Goal: Transaction & Acquisition: Purchase product/service

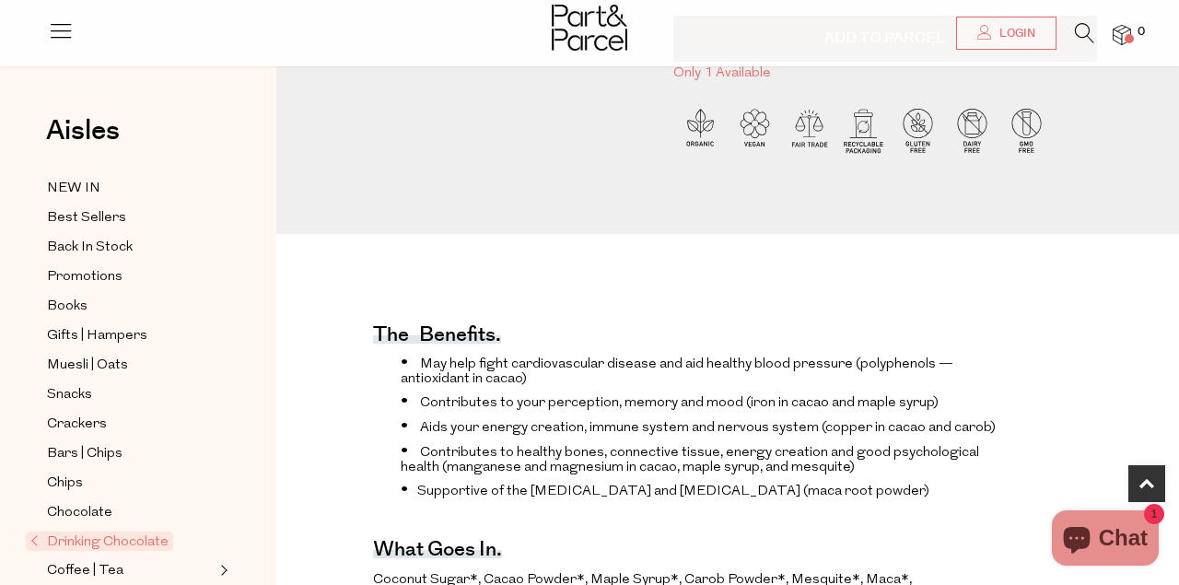
scroll to position [464, 0]
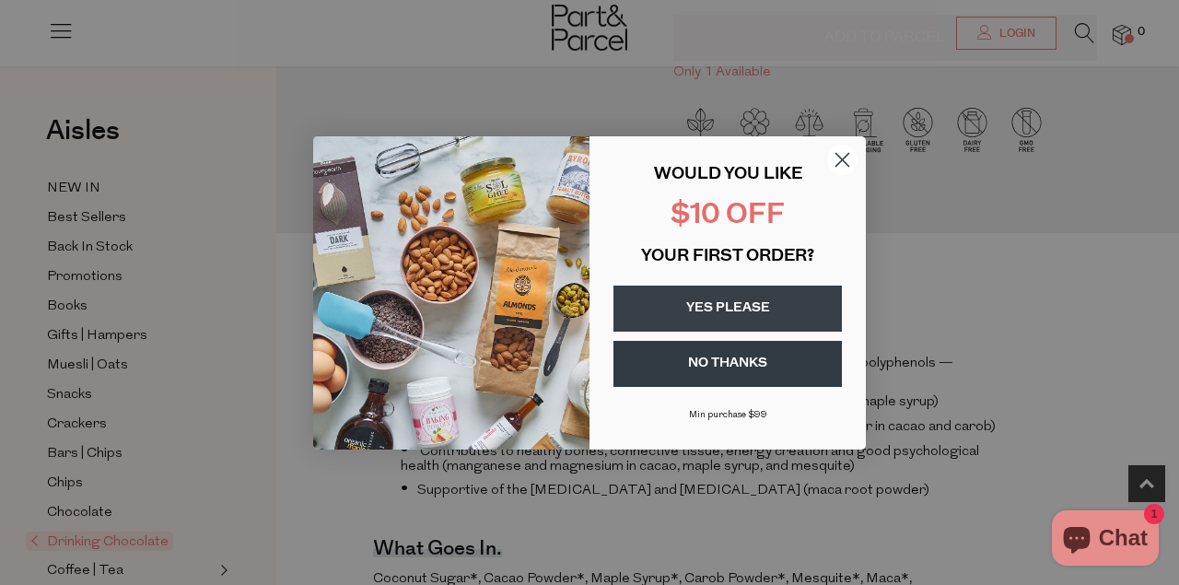
click at [843, 154] on circle "Close dialog" at bounding box center [842, 159] width 30 height 30
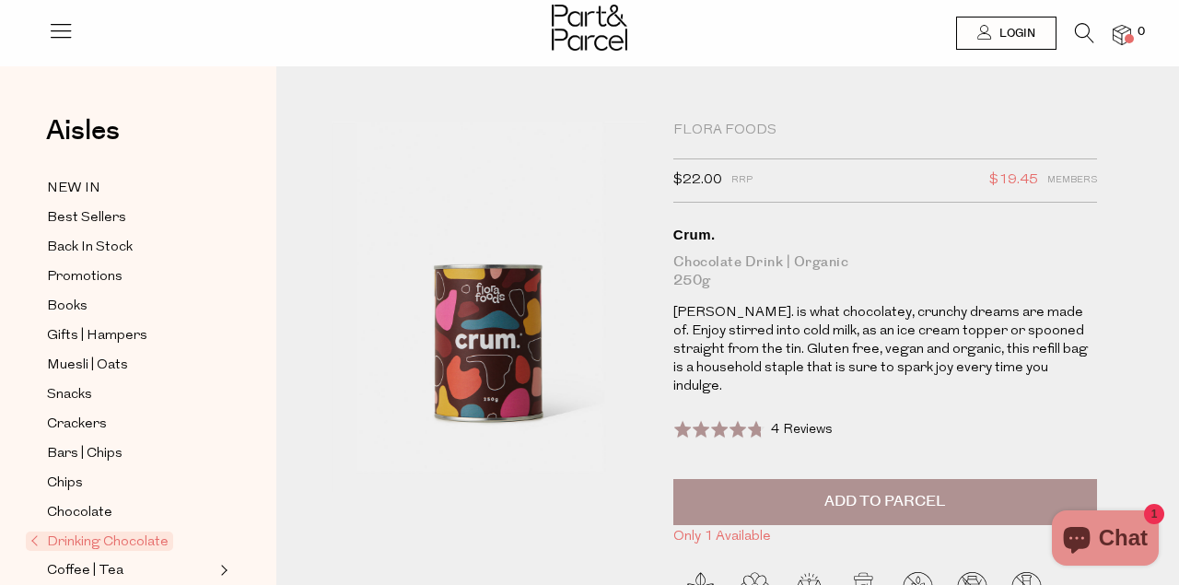
scroll to position [0, 0]
click at [116, 252] on span "Back In Stock" at bounding box center [90, 248] width 86 height 22
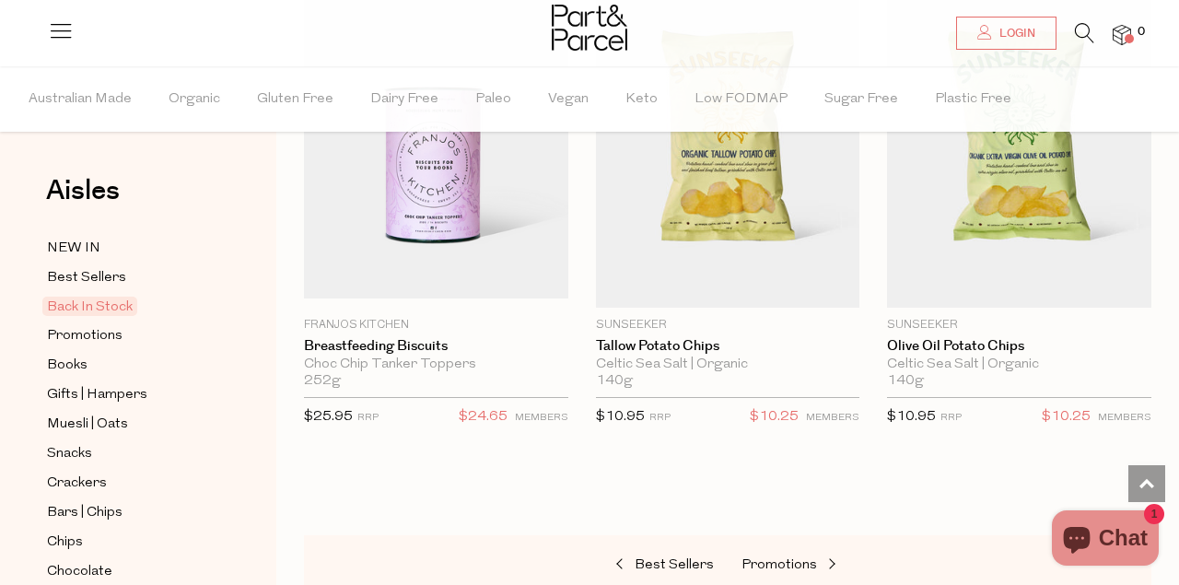
scroll to position [1196, 0]
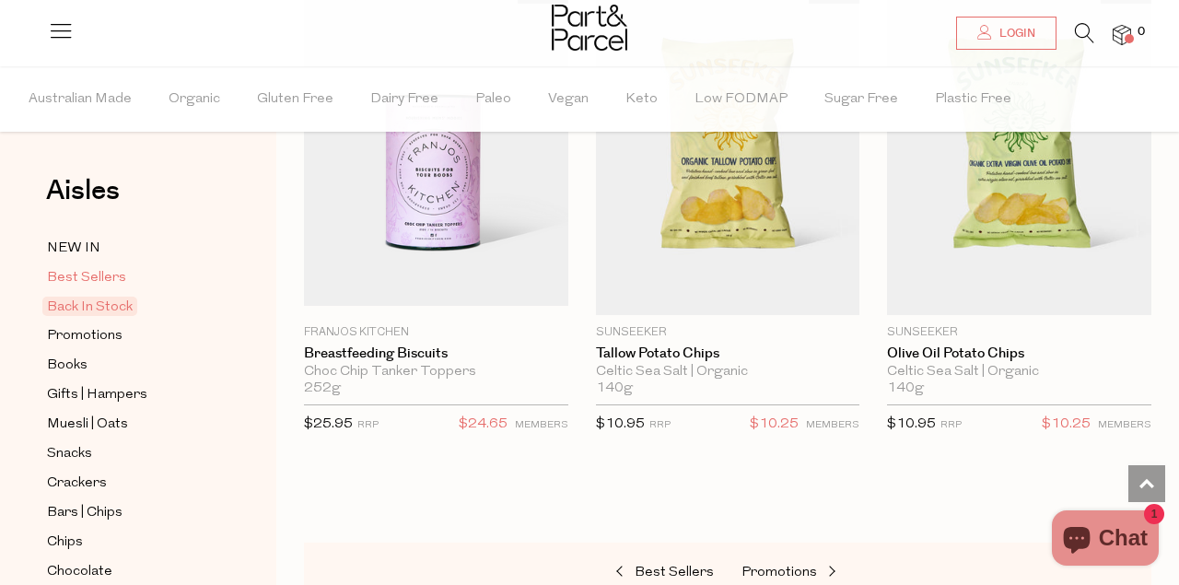
click at [79, 279] on span "Best Sellers" at bounding box center [86, 278] width 79 height 22
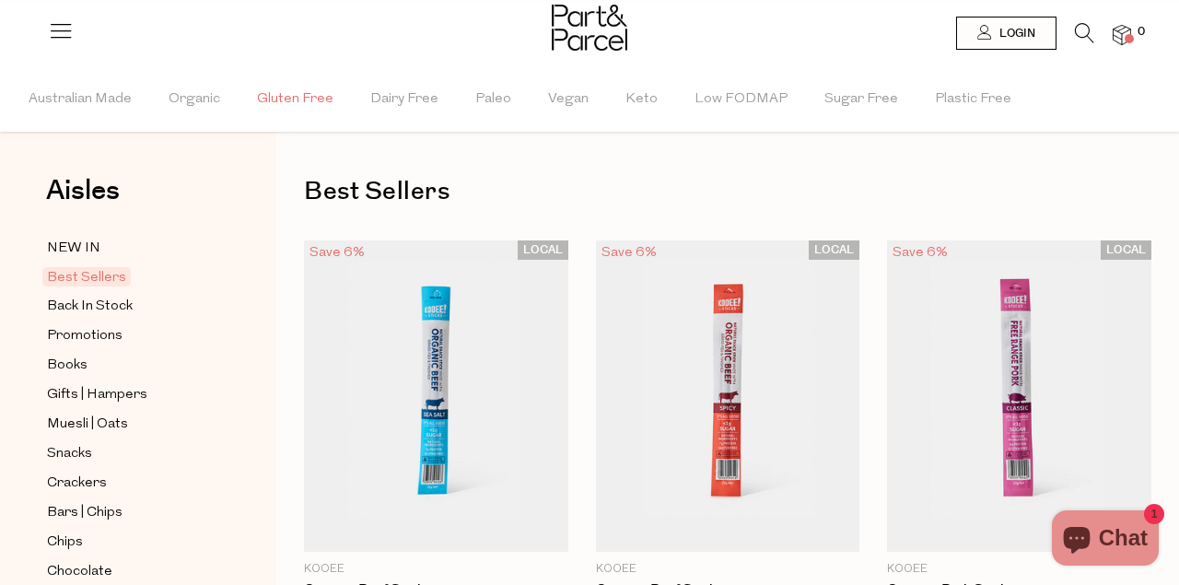
click at [267, 101] on span "Gluten Free" at bounding box center [295, 99] width 76 height 64
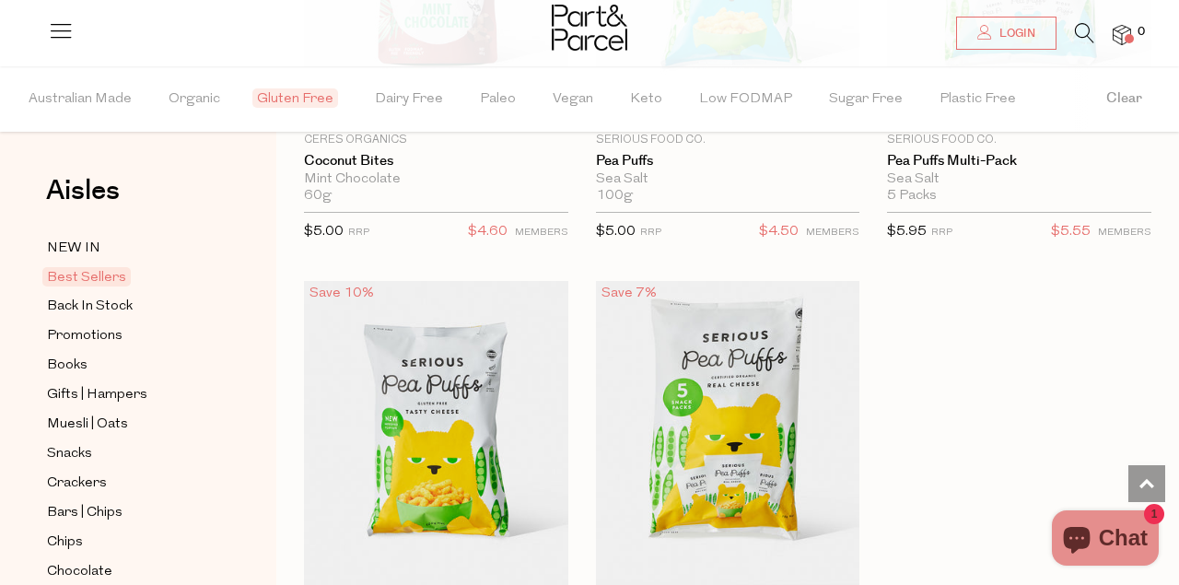
click at [1083, 27] on icon at bounding box center [1084, 33] width 19 height 20
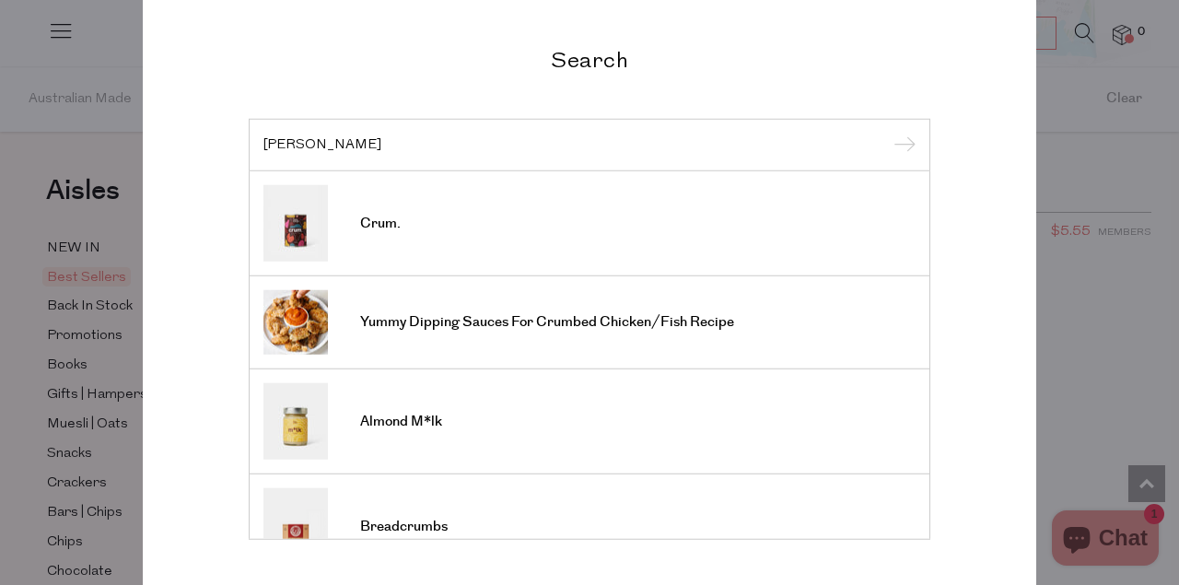
type input "CRUM"
click at [902, 146] on input "submit" at bounding box center [902, 146] width 28 height 28
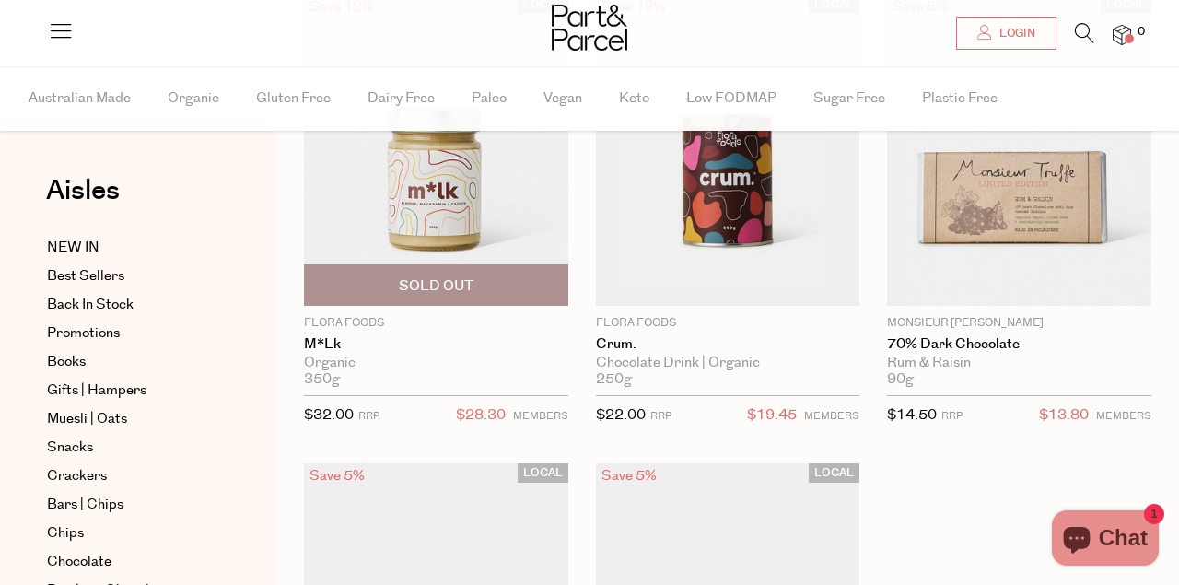
scroll to position [212, 0]
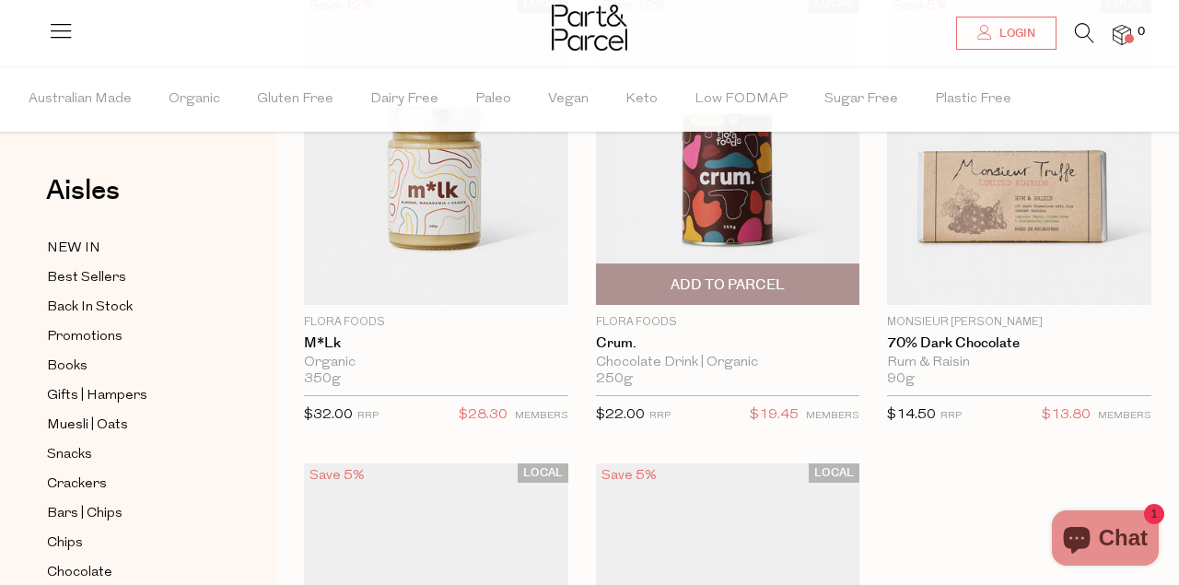
click at [714, 215] on img at bounding box center [728, 149] width 264 height 311
